Goal: Check status: Check status

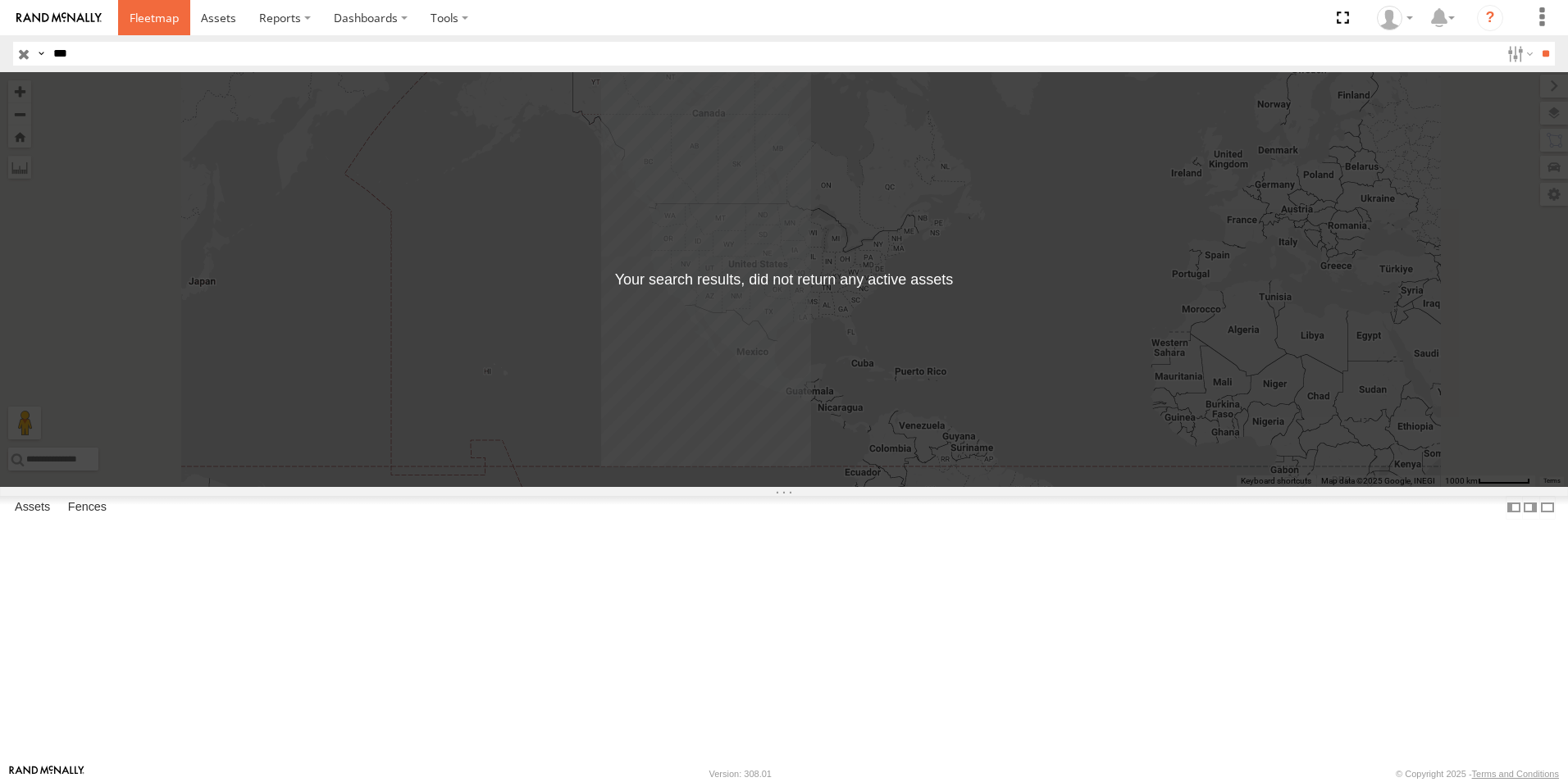
click at [155, 16] on span at bounding box center [154, 18] width 49 height 15
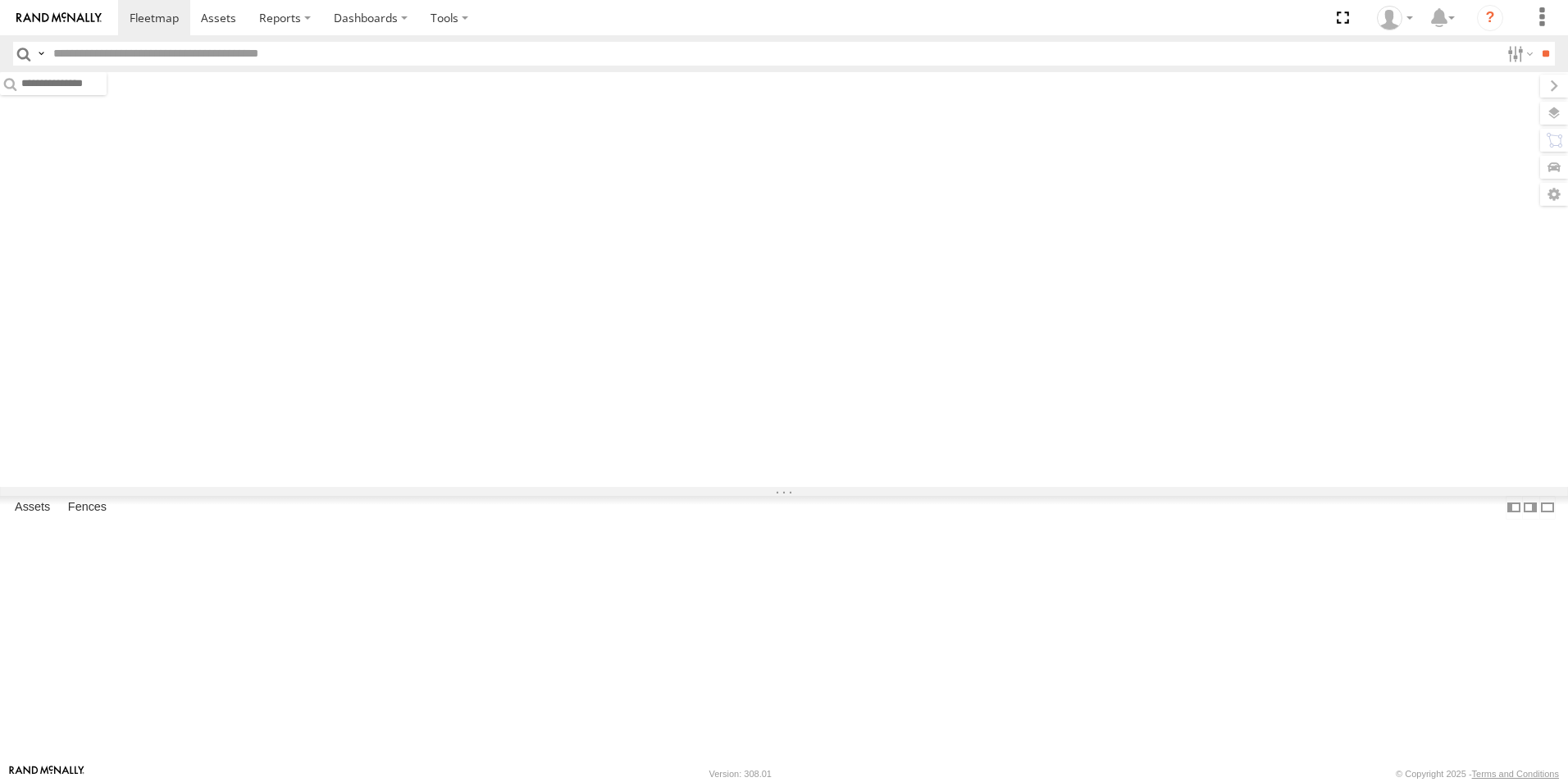
type input "***"
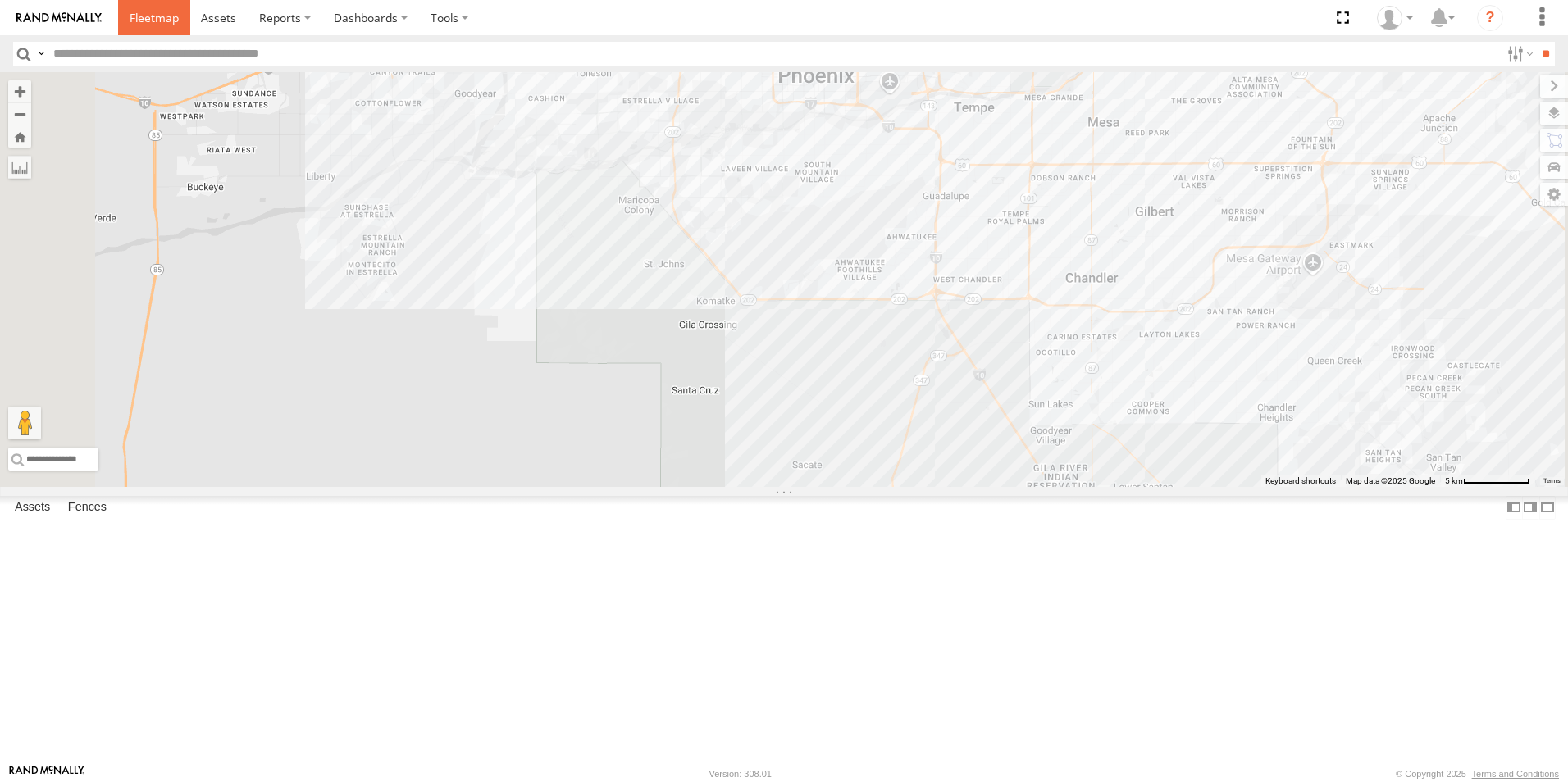
click at [150, 16] on span at bounding box center [154, 18] width 49 height 15
